Goal: Transaction & Acquisition: Download file/media

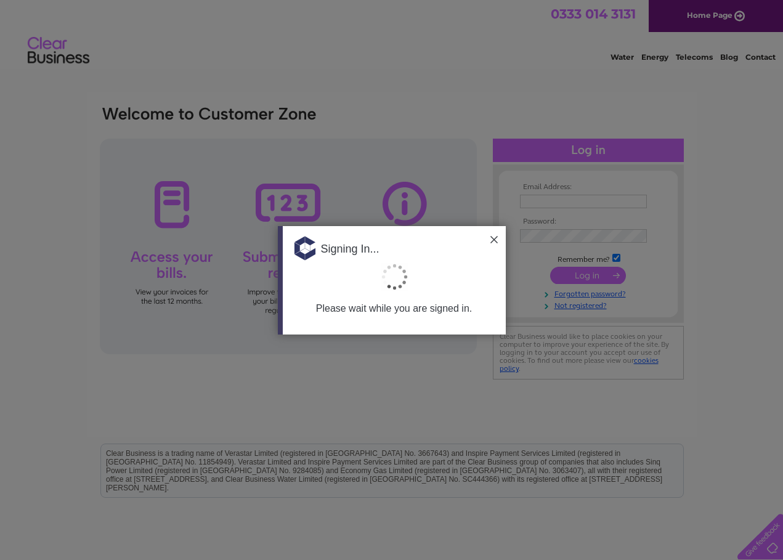
type input "gnahealthcare@gmail.com"
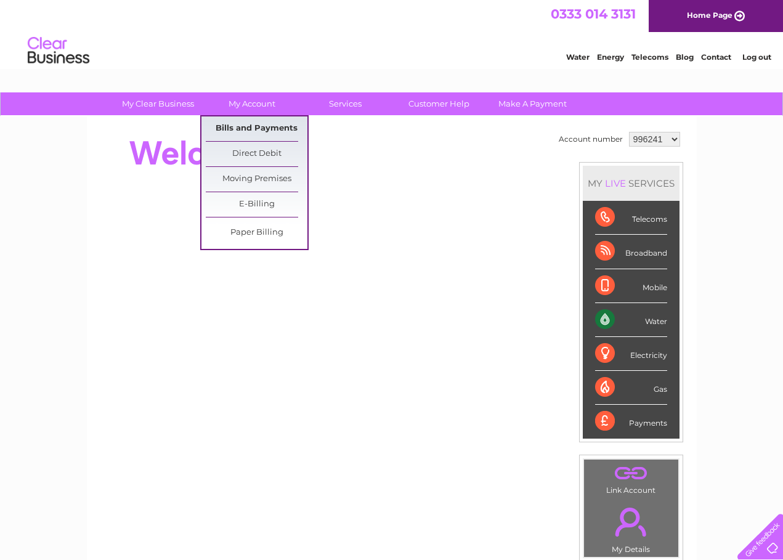
click at [261, 127] on link "Bills and Payments" at bounding box center [257, 128] width 102 height 25
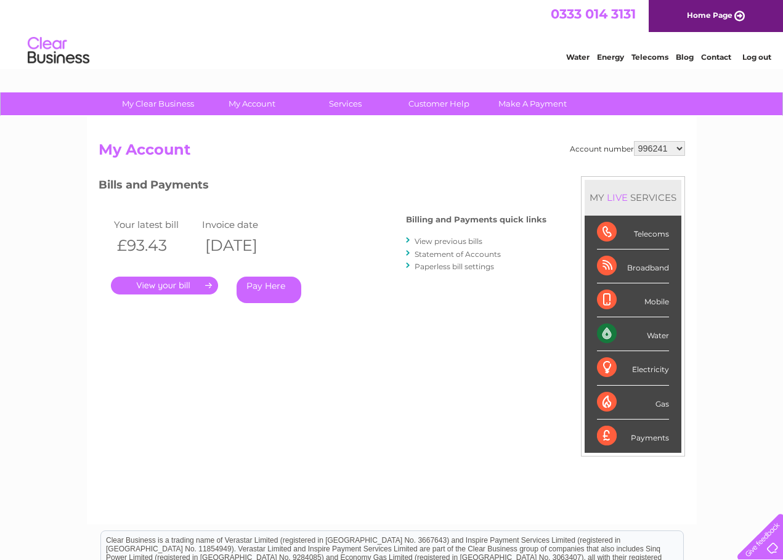
click at [200, 287] on link "." at bounding box center [164, 286] width 107 height 18
click at [453, 244] on link "View previous bills" at bounding box center [449, 241] width 68 height 9
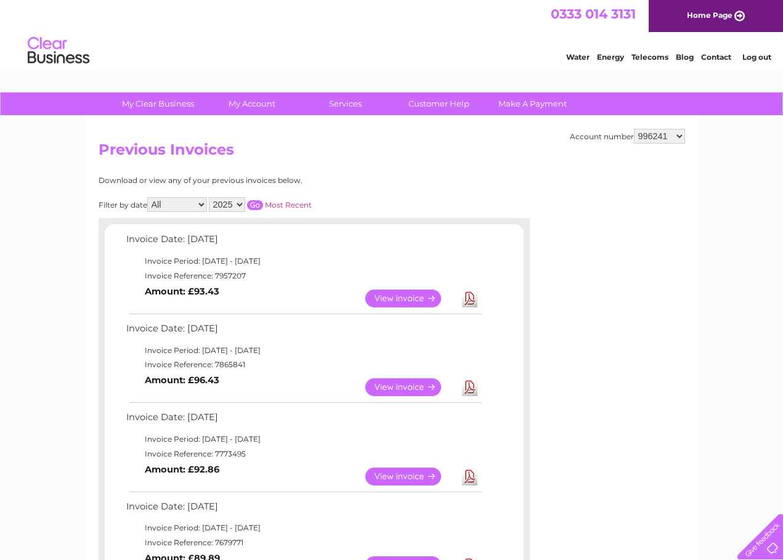
click at [678, 140] on select "996241 1065554 2027425" at bounding box center [659, 136] width 51 height 15
select select "1065554"
click at [634, 129] on select "996241 1065554 2027425" at bounding box center [659, 136] width 51 height 15
click at [677, 138] on select "996241 1065554 2027425" at bounding box center [659, 136] width 51 height 15
select select "2027425"
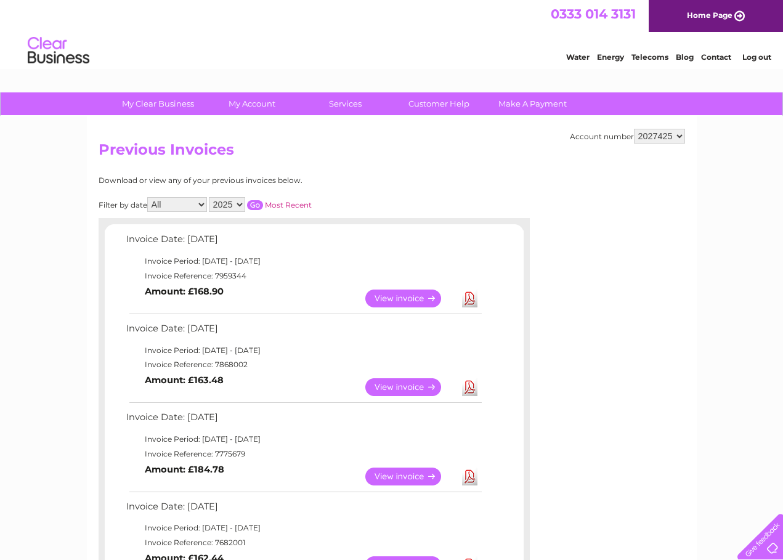
click at [634, 129] on select "996241 1065554 2027425" at bounding box center [659, 136] width 51 height 15
click at [471, 301] on link "Download" at bounding box center [469, 299] width 15 height 18
click at [672, 136] on select "996241 1065554 2027425" at bounding box center [659, 136] width 51 height 15
select select "1065554"
click at [634, 129] on select "996241 1065554 2027425" at bounding box center [659, 136] width 51 height 15
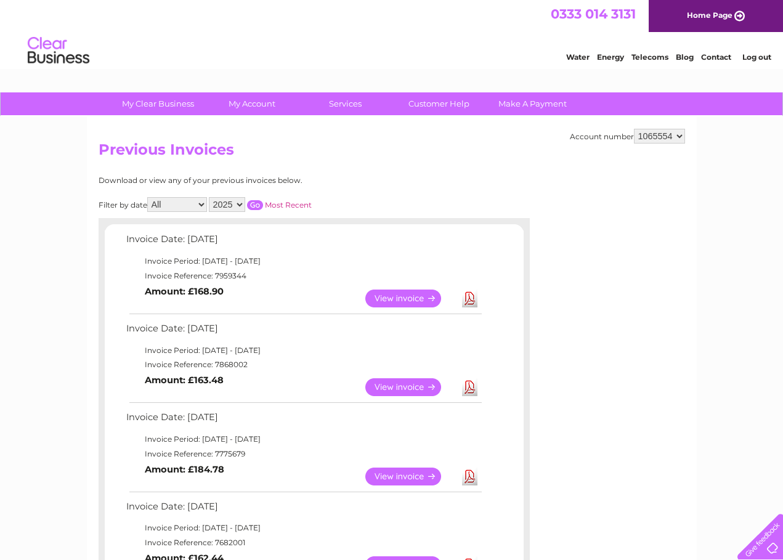
click at [662, 144] on h2 "Previous Invoices" at bounding box center [392, 152] width 587 height 23
click at [664, 136] on select "996241 1065554 2027425" at bounding box center [659, 136] width 51 height 15
select select "996241"
click at [634, 129] on select "996241 1065554 2027425" at bounding box center [659, 136] width 51 height 15
click at [470, 297] on link "Download" at bounding box center [469, 299] width 15 height 18
